Goal: Register for event/course

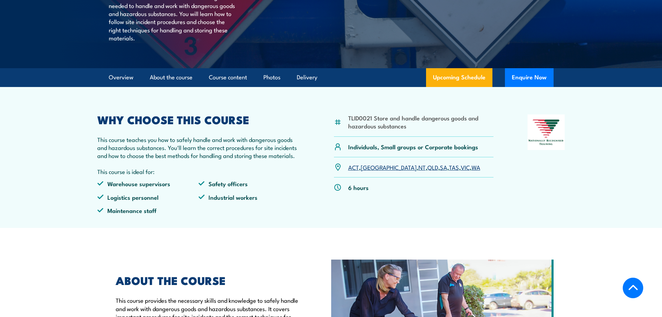
scroll to position [209, 0]
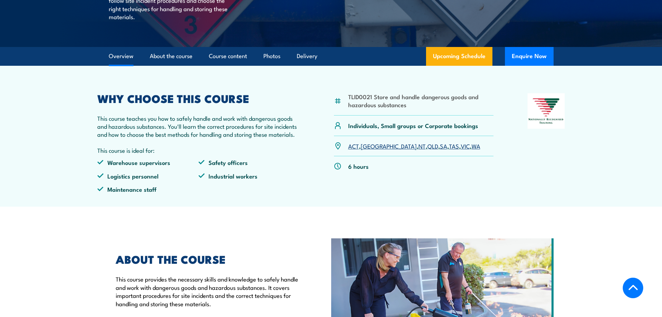
click at [435, 129] on p "Individuals, Small groups or Corporate bookings" at bounding box center [413, 125] width 130 height 8
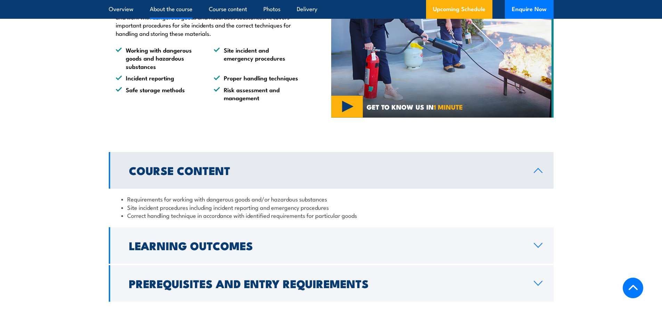
scroll to position [591, 0]
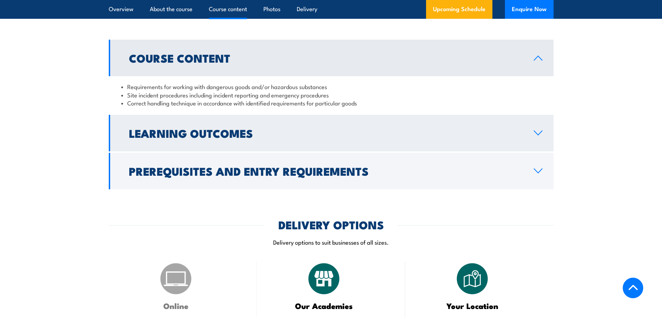
click at [538, 136] on icon at bounding box center [538, 133] width 9 height 6
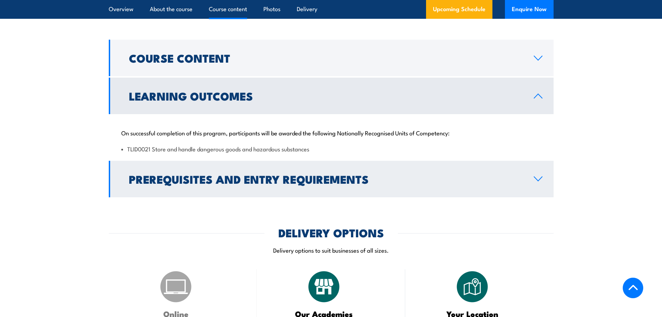
click at [540, 181] on icon at bounding box center [538, 179] width 9 height 6
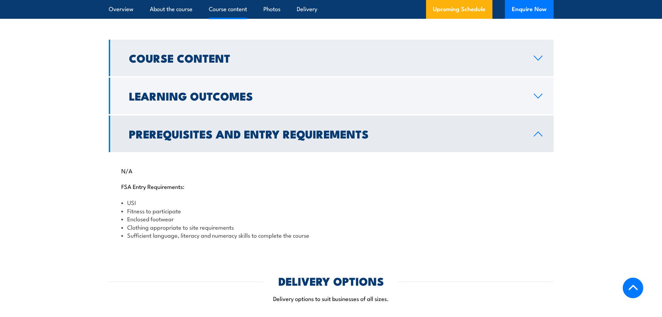
click at [541, 61] on icon at bounding box center [538, 58] width 9 height 6
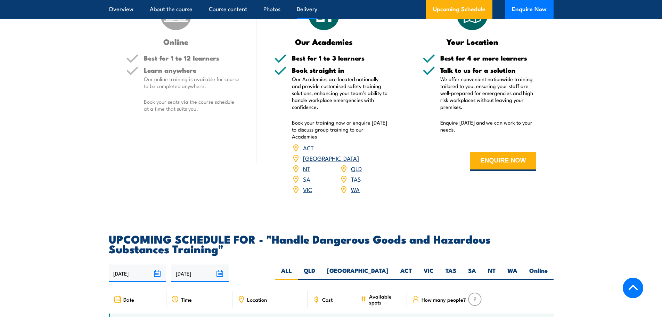
scroll to position [834, 0]
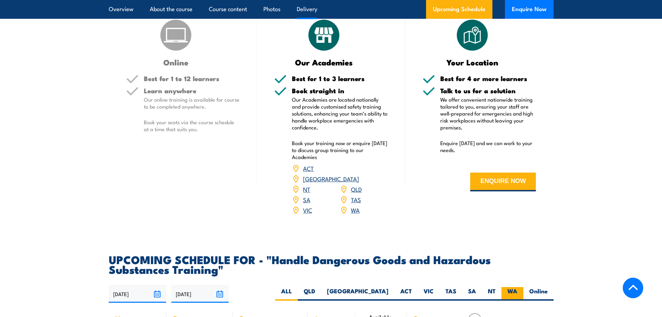
click at [516, 298] on label "WA" at bounding box center [513, 294] width 22 height 14
click at [518, 291] on input "WA" at bounding box center [520, 289] width 5 height 5
radio input "true"
